Goal: Register for event/course

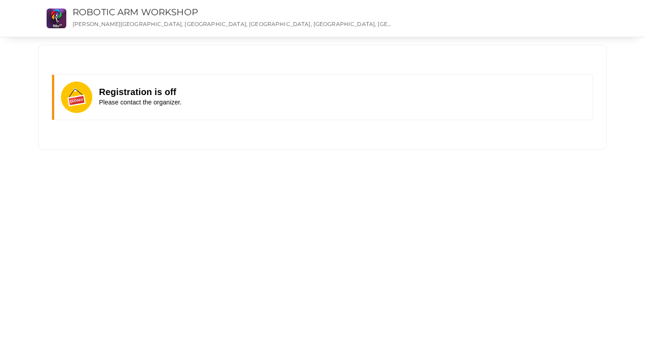
click at [156, 99] on span "Please contact the organizer." at bounding box center [140, 102] width 83 height 7
